Goal: Task Accomplishment & Management: Manage account settings

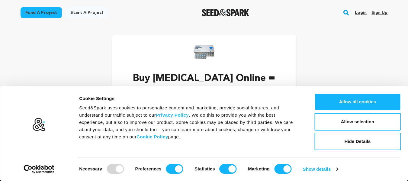
click at [385, 15] on link "Sign up" at bounding box center [380, 13] width 16 height 10
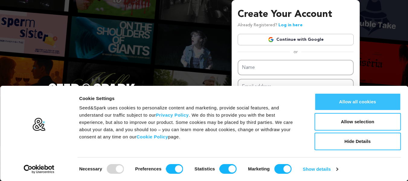
click at [351, 102] on button "Allow all cookies" at bounding box center [358, 102] width 86 height 18
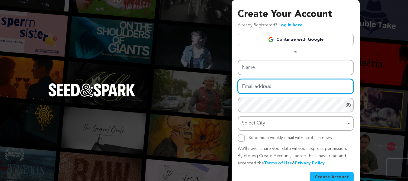
click at [299, 89] on input "Email address" at bounding box center [296, 86] width 116 height 15
paste input "[EMAIL_ADDRESS][DOMAIN_NAME]"
type input "[EMAIL_ADDRESS][DOMAIN_NAME]"
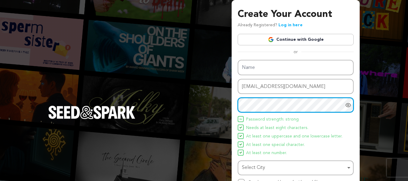
click at [259, 167] on div "Select City Remove item" at bounding box center [294, 167] width 104 height 9
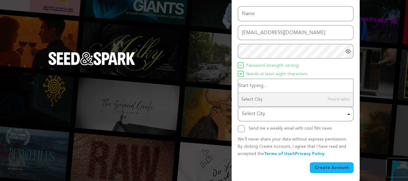
scroll to position [56, 0]
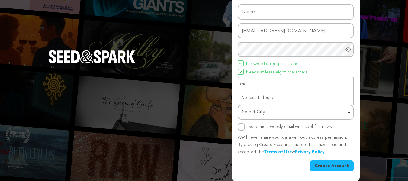
type input "texas"
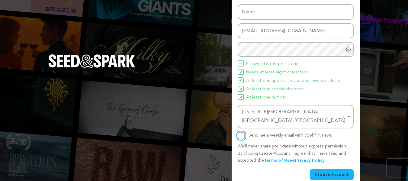
click at [240, 132] on input "Send me a weekly email with cool film news" at bounding box center [241, 135] width 7 height 7
checkbox input "true"
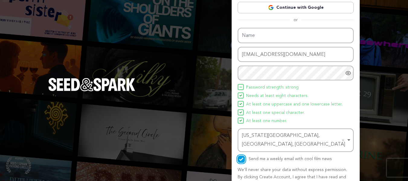
scroll to position [0, 0]
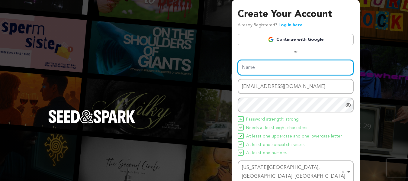
click at [294, 66] on input "Name" at bounding box center [296, 67] width 116 height 15
paste input "Buy Ksalol Online"
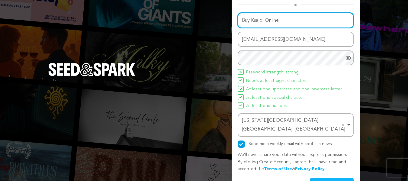
scroll to position [56, 0]
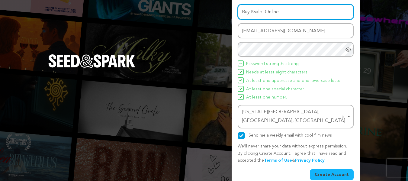
type input "Buy Ksalol Online"
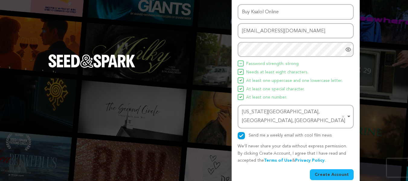
click at [343, 169] on button "Create Account" at bounding box center [332, 174] width 44 height 11
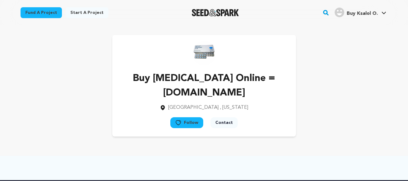
click at [366, 15] on span "Buy Ksalol O." at bounding box center [362, 13] width 31 height 5
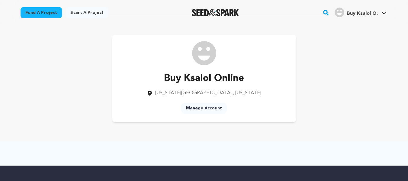
click at [209, 107] on link "Manage Account" at bounding box center [204, 108] width 46 height 11
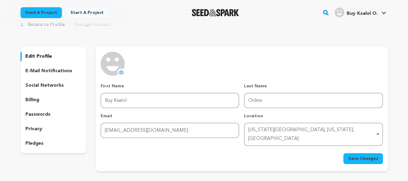
scroll to position [30, 0]
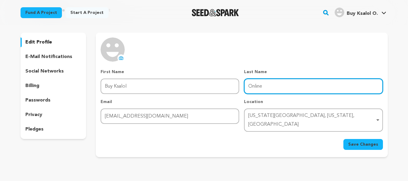
click at [290, 79] on input "Online" at bounding box center [313, 86] width 139 height 15
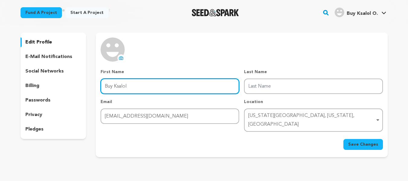
click at [177, 82] on input "Buy Ksalol" at bounding box center [170, 86] width 139 height 15
paste input "Online"
type input "Buy Ksalol Online"
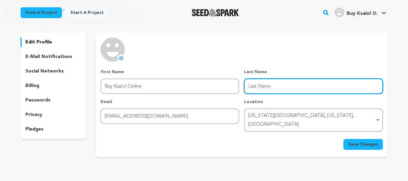
click at [288, 83] on input "Last Name" at bounding box center [313, 86] width 139 height 15
type input "www.soma4ever.com"
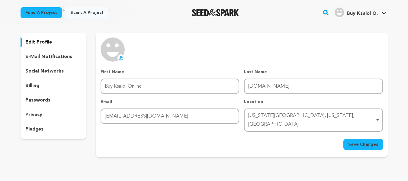
click at [123, 56] on icon at bounding box center [121, 58] width 5 height 5
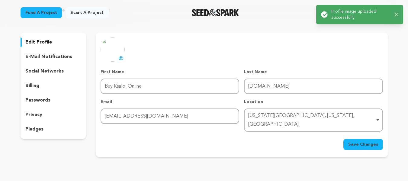
click at [374, 141] on span "Save Changes" at bounding box center [363, 144] width 30 height 6
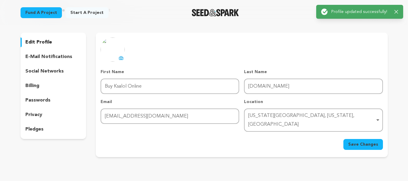
click at [391, 18] on div "Success: Info: Warning: Error: Profile updated successfully! Close notification" at bounding box center [359, 12] width 87 height 14
click at [399, 12] on div "Success: Info: Warning: Error: Profile updated successfully! Close notification" at bounding box center [359, 12] width 87 height 14
click at [394, 12] on div "Success: Info: Warning: Error: Profile updated successfully! Close notification" at bounding box center [359, 11] width 77 height 7
click at [397, 10] on icon "button" at bounding box center [397, 12] width 4 height 4
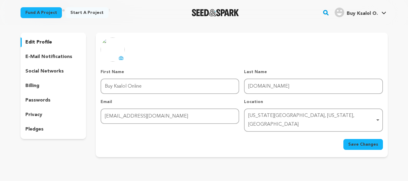
click at [377, 13] on p "Profile updated successfully!" at bounding box center [360, 12] width 55 height 6
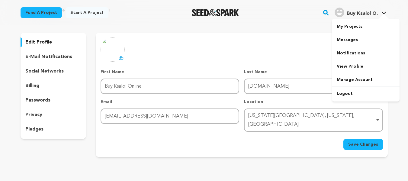
click at [384, 12] on icon at bounding box center [384, 12] width 5 height 3
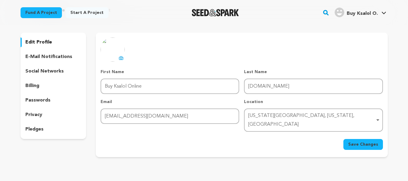
click at [384, 12] on icon at bounding box center [384, 12] width 5 height 3
